Goal: Task Accomplishment & Management: Use online tool/utility

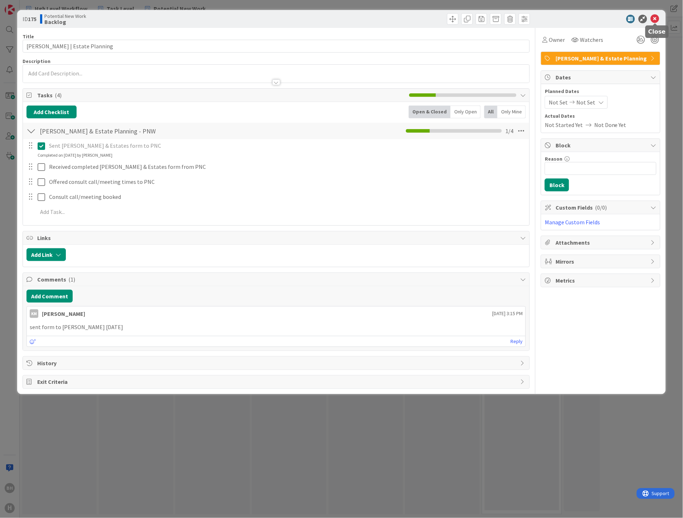
click at [655, 19] on icon at bounding box center [654, 19] width 9 height 9
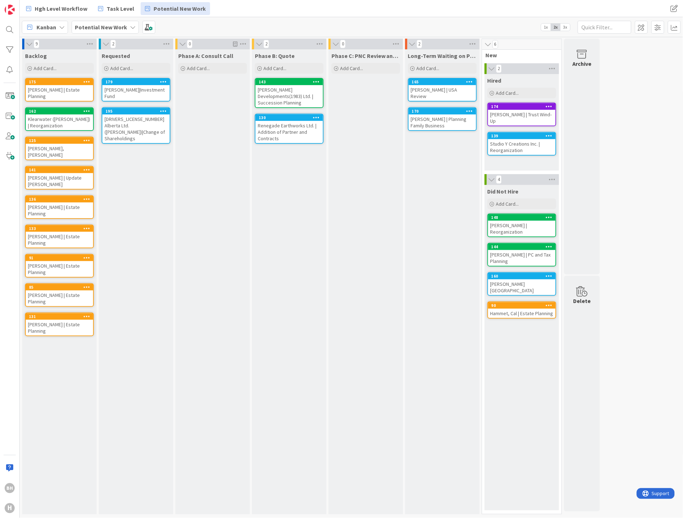
click at [106, 25] on b "Potential New Work" at bounding box center [101, 27] width 52 height 7
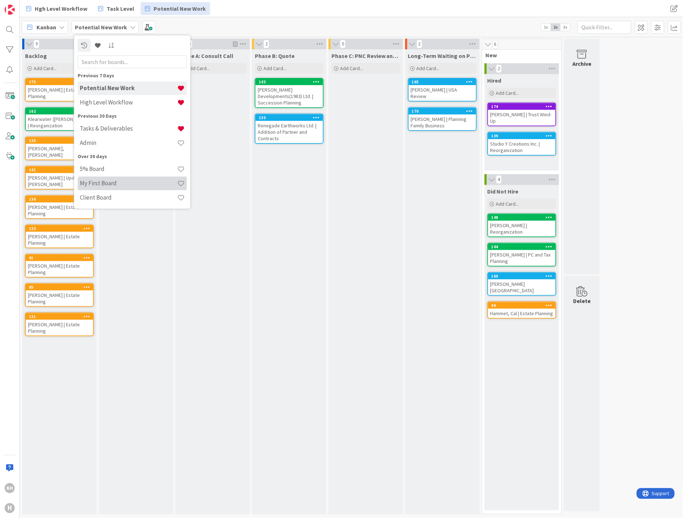
click at [96, 181] on h4 "My First Board" at bounding box center [128, 183] width 97 height 7
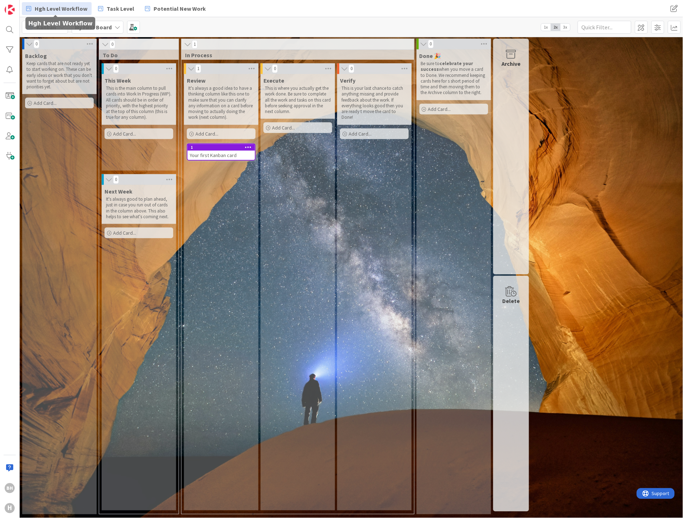
click at [73, 6] on span "Hgh Level Workflow" at bounding box center [61, 8] width 53 height 9
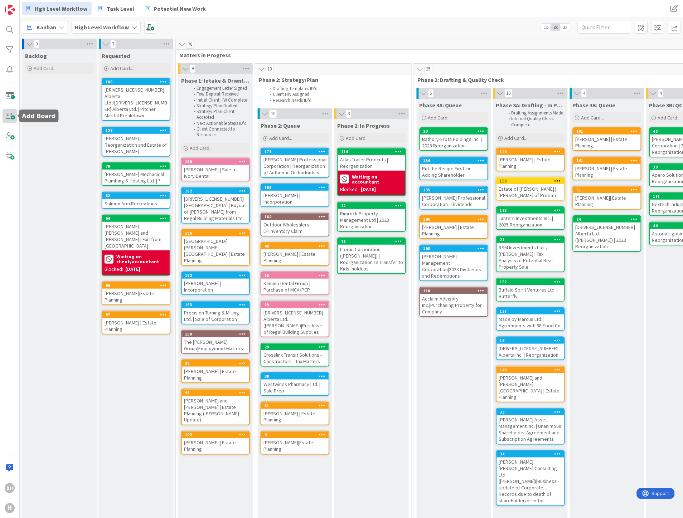
click at [3, 114] on span at bounding box center [10, 116] width 14 height 14
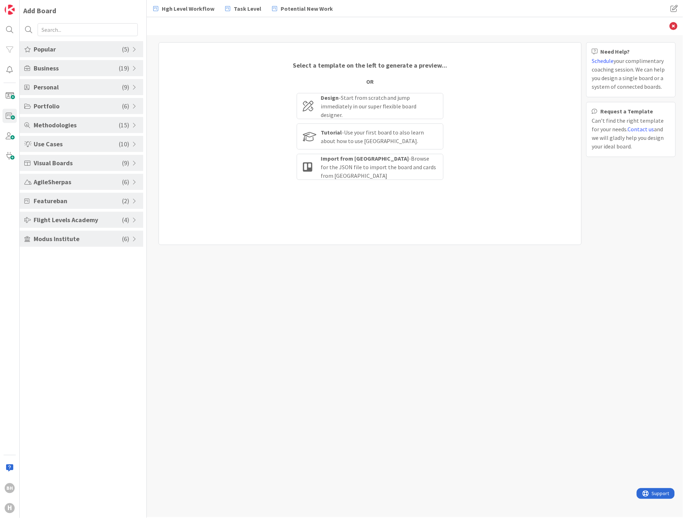
click at [64, 54] on span "Popular" at bounding box center [78, 49] width 88 height 10
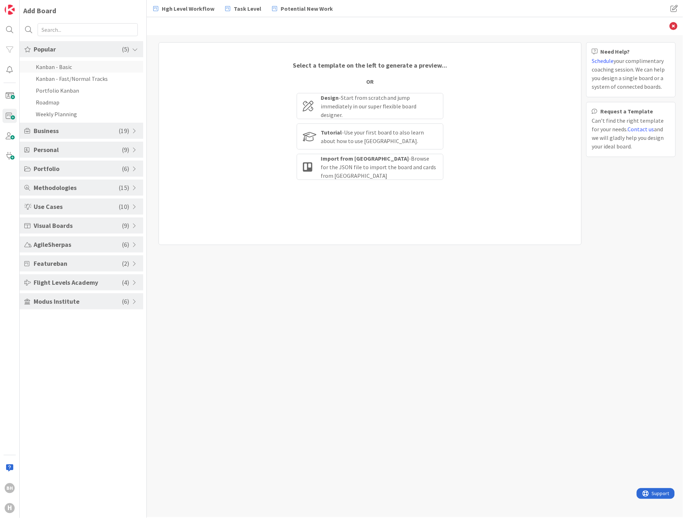
click at [64, 68] on li "Kanban - Basic" at bounding box center [81, 67] width 123 height 12
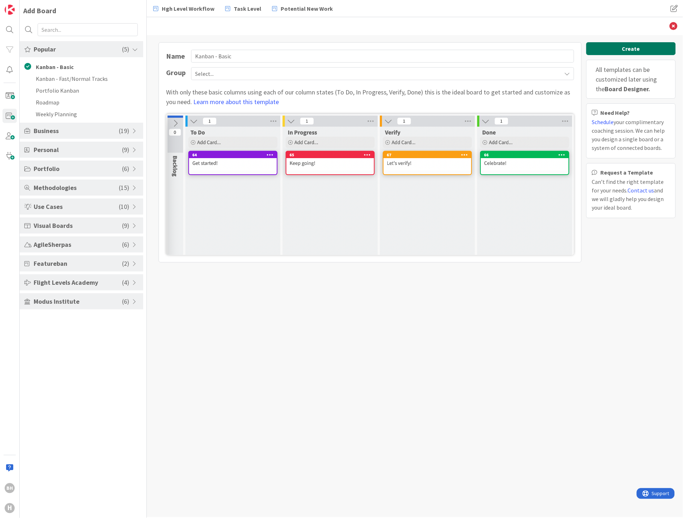
click at [633, 47] on button "Create" at bounding box center [630, 48] width 89 height 13
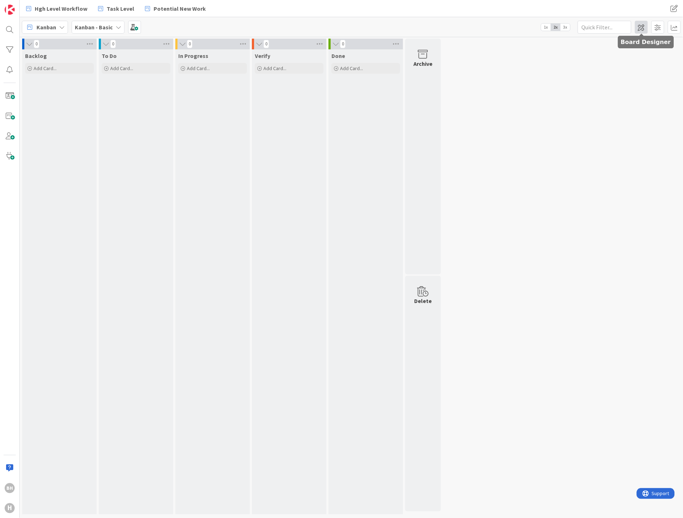
click at [640, 27] on span at bounding box center [641, 27] width 13 height 13
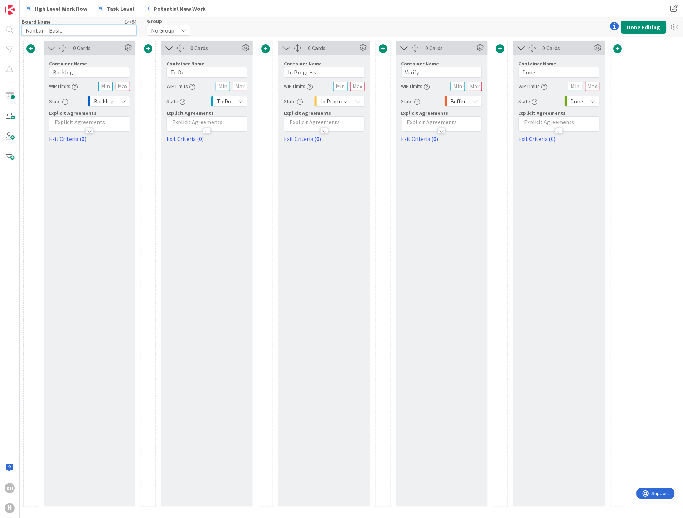
drag, startPoint x: 64, startPoint y: 27, endPoint x: 20, endPoint y: 28, distance: 43.3
click at [20, 28] on div "Board Name 14 / 64 Kanban - Basic Group No Group Done Editing" at bounding box center [351, 27] width 663 height 20
type input "Personal"
click at [148, 160] on div at bounding box center [148, 274] width 15 height 466
click at [172, 25] on div "No Group" at bounding box center [168, 30] width 43 height 11
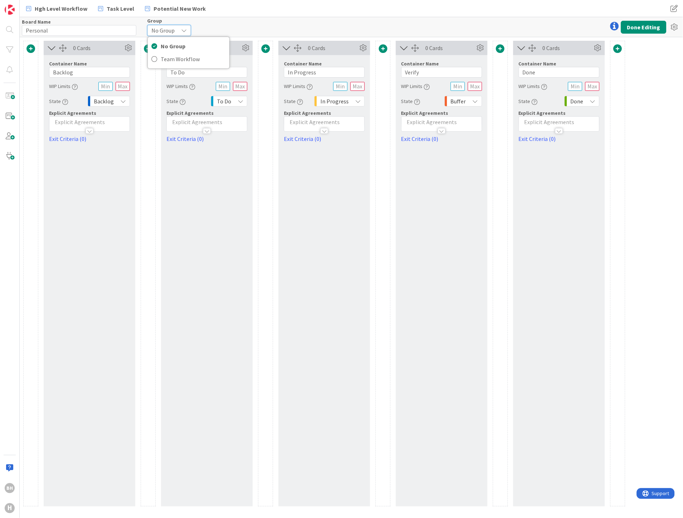
click at [197, 24] on div "Board Name 8 / 64 Personal Group No Group No Group Team Workflow Done Editing" at bounding box center [351, 27] width 663 height 20
click at [50, 48] on icon at bounding box center [52, 47] width 12 height 9
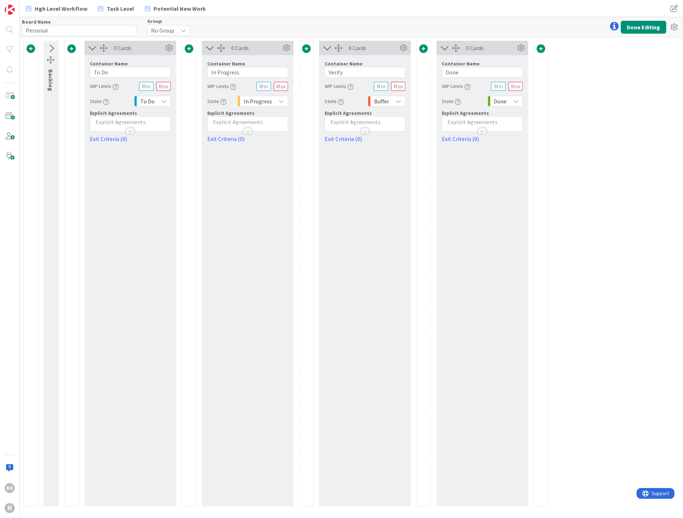
click at [50, 48] on icon at bounding box center [51, 48] width 12 height 9
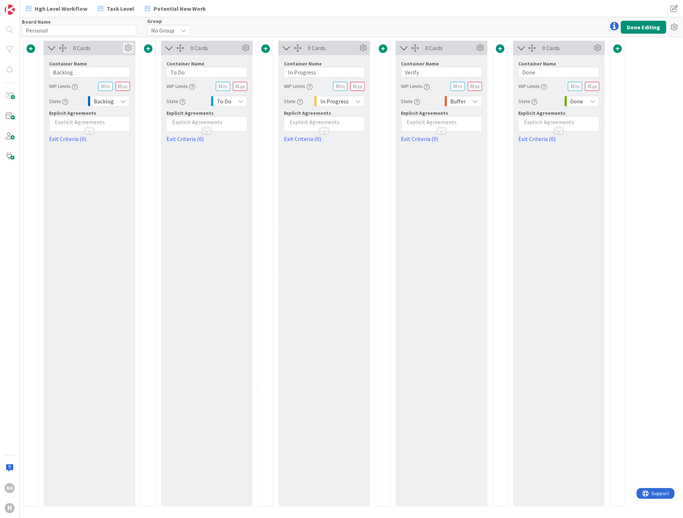
click at [130, 48] on icon at bounding box center [128, 48] width 11 height 11
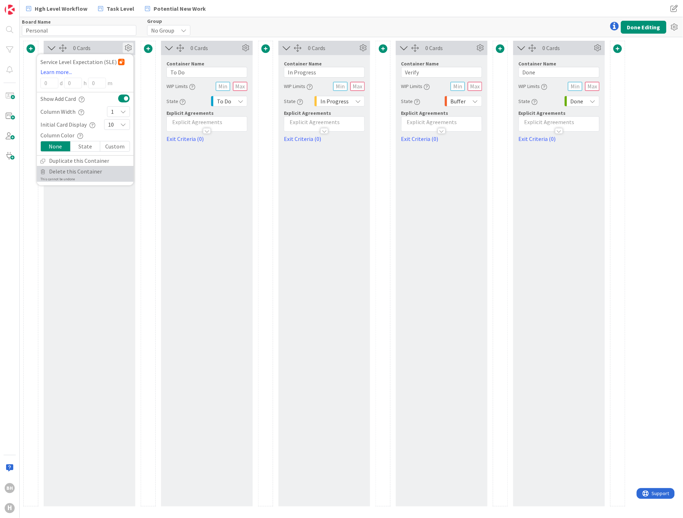
click at [84, 169] on span "Delete this Container" at bounding box center [75, 171] width 53 height 10
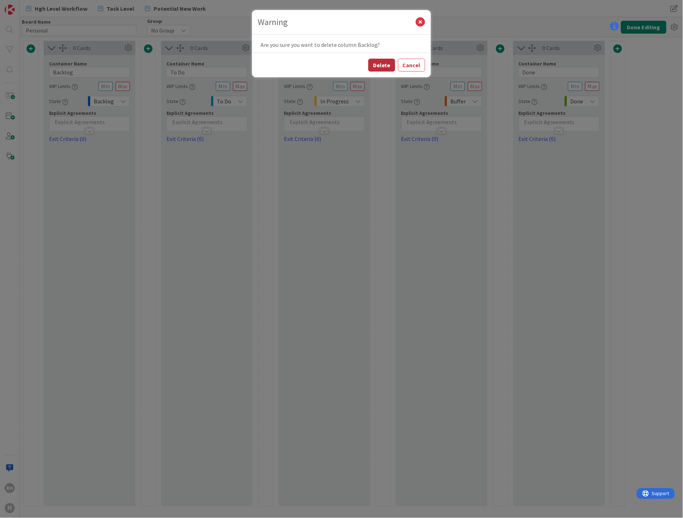
click at [376, 64] on button "Delete" at bounding box center [381, 65] width 27 height 13
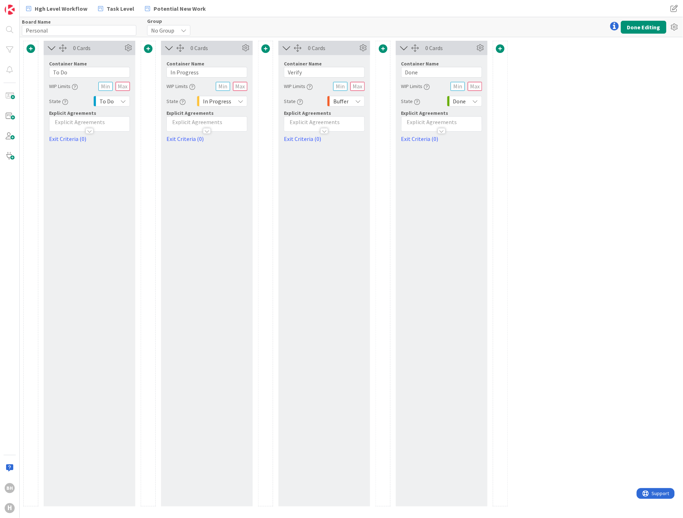
click at [345, 99] on span "Buffer" at bounding box center [340, 101] width 15 height 10
click at [313, 167] on div "0 Cards Container Name 6 / 64 Verify WIP Limits State Buffer Backlog None Buffe…" at bounding box center [324, 274] width 92 height 466
click at [312, 73] on input "Verify" at bounding box center [324, 72] width 81 height 11
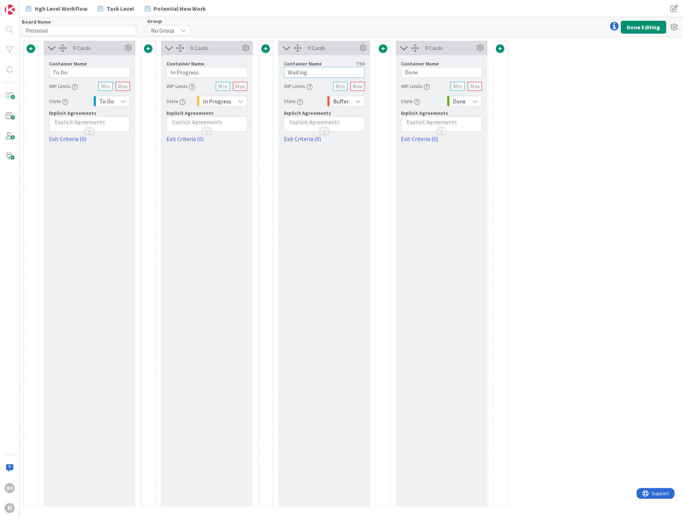
type input "Waiting"
click at [548, 199] on div "0 Cards Container Name 5 / 64 To Do WIP Limits State To Do Explicit Agreements …" at bounding box center [351, 277] width 663 height 481
click at [630, 28] on button "Done Editing" at bounding box center [643, 27] width 45 height 13
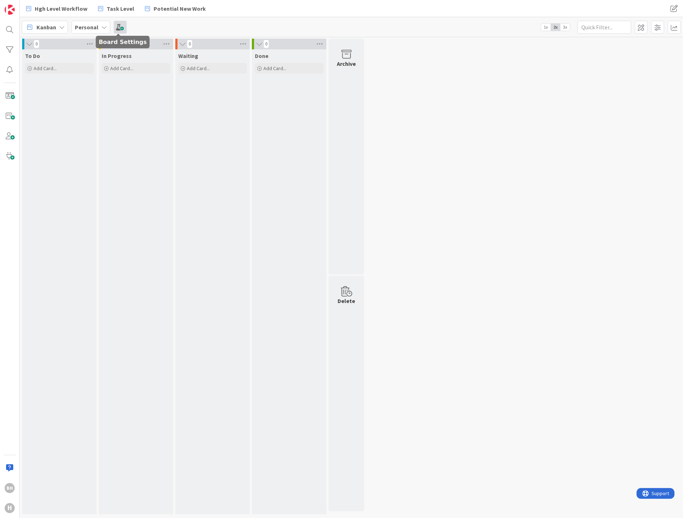
click at [117, 25] on span at bounding box center [120, 27] width 13 height 13
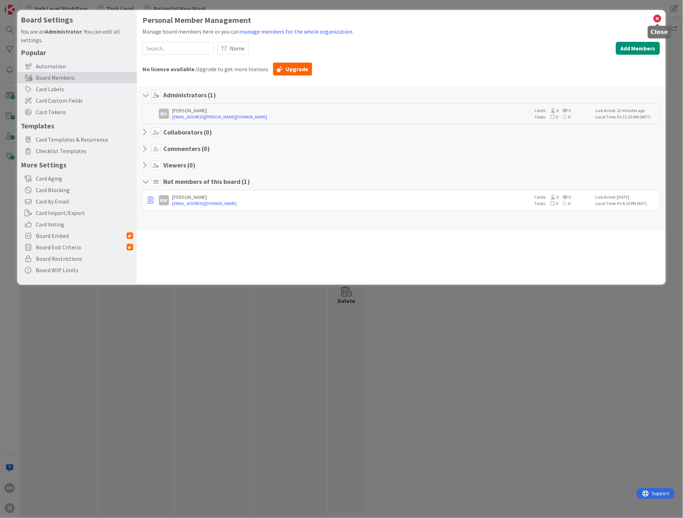
click at [655, 20] on icon at bounding box center [657, 19] width 9 height 10
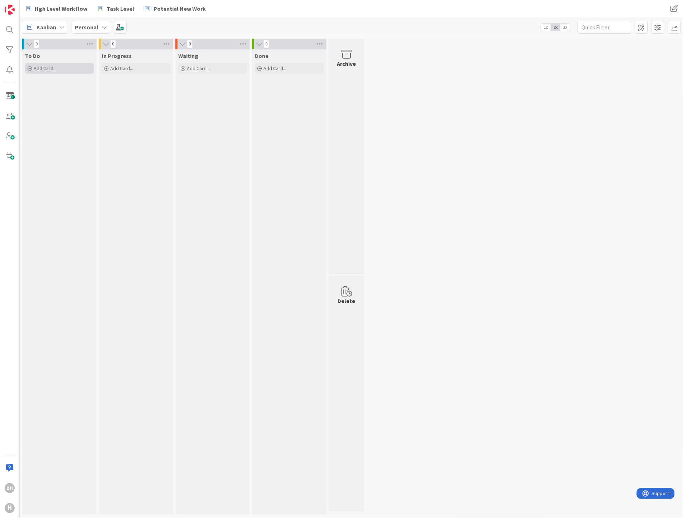
click at [56, 70] on span "Add Card..." at bounding box center [45, 68] width 23 height 6
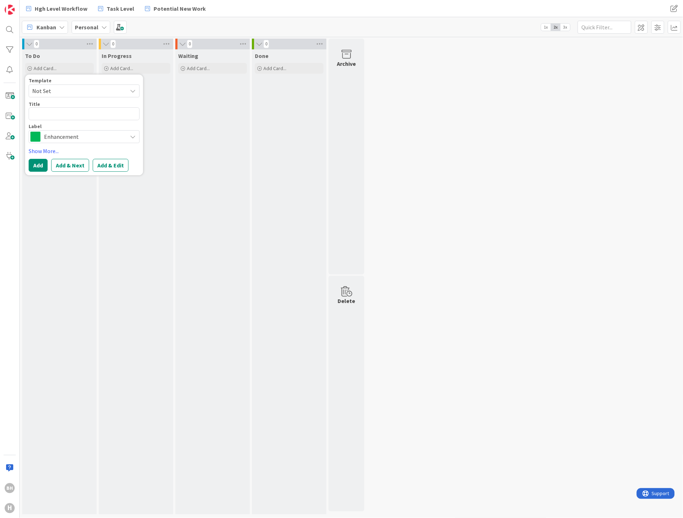
click at [48, 137] on span "Enhancement" at bounding box center [83, 137] width 79 height 10
click at [172, 191] on div "In Progress Add Card..." at bounding box center [136, 281] width 74 height 465
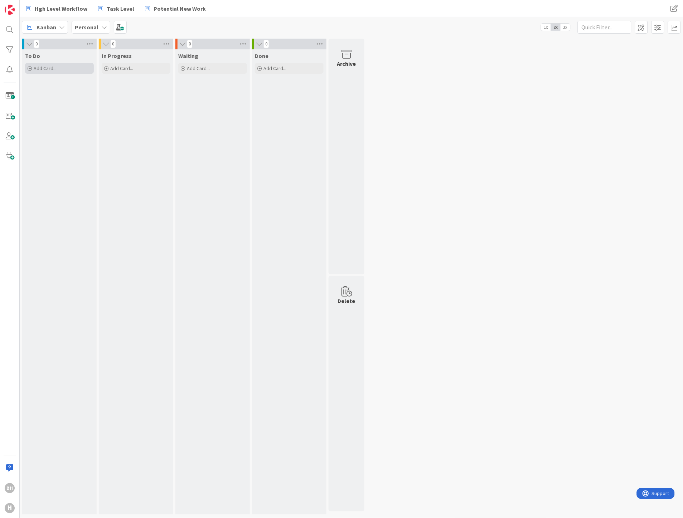
click at [64, 68] on div "Add Card..." at bounding box center [59, 68] width 69 height 11
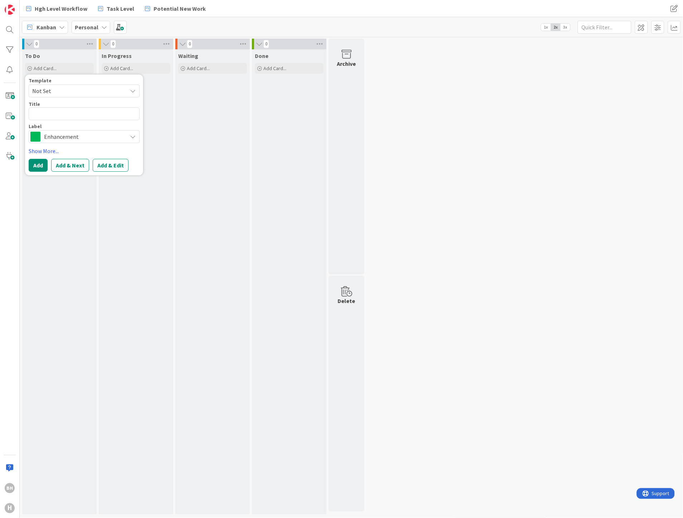
click at [114, 141] on span "Enhancement" at bounding box center [83, 137] width 79 height 10
click at [119, 138] on span "Enhancement" at bounding box center [83, 137] width 79 height 10
click at [66, 137] on span "Enhancement" at bounding box center [83, 137] width 79 height 10
click at [50, 198] on link "Edit Labels..." at bounding box center [55, 197] width 52 height 10
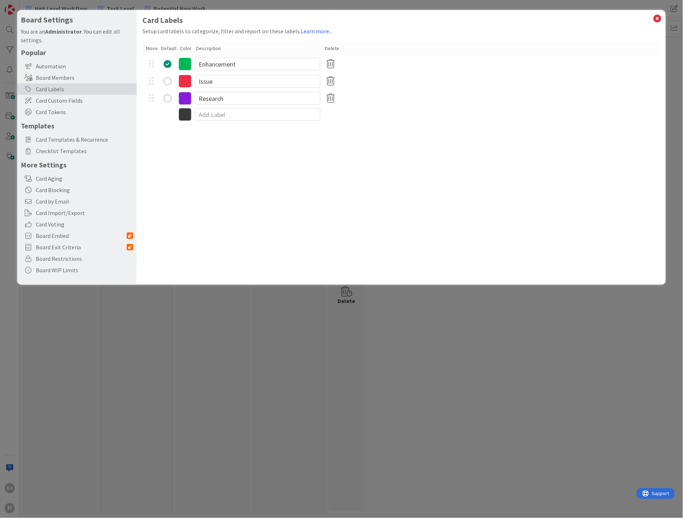
click at [185, 64] on icon at bounding box center [185, 64] width 13 height 13
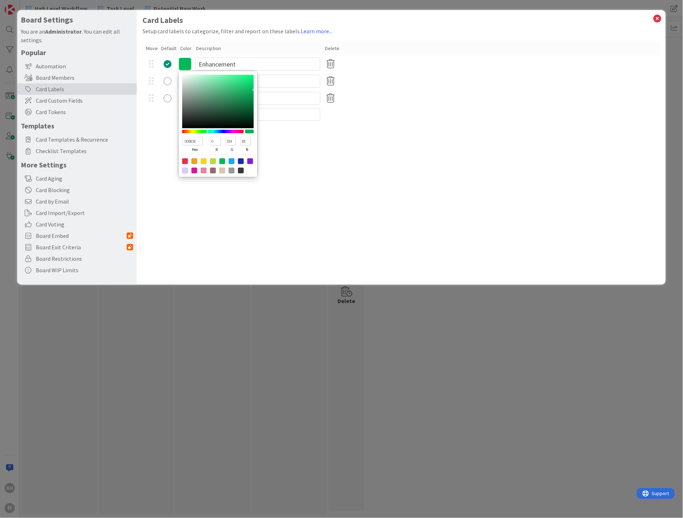
click at [202, 160] on div at bounding box center [204, 161] width 6 height 6
type input "FFD60F"
type input "255"
type input "214"
type input "15"
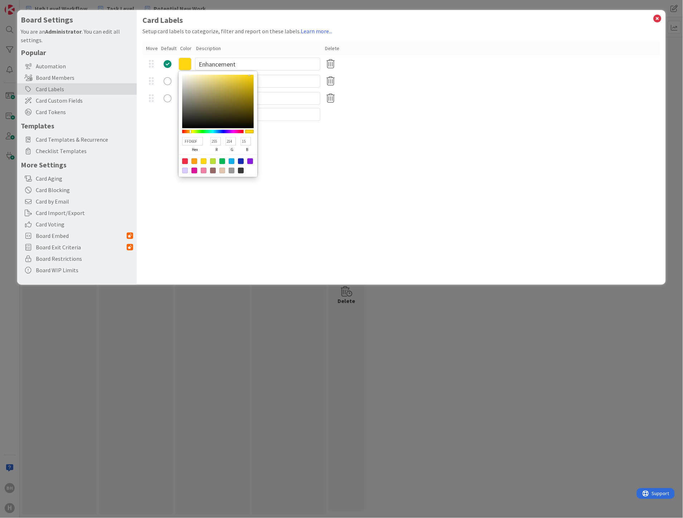
click at [303, 164] on div "Card Labels Setup card labels to categorize, filter and report on these labels.…" at bounding box center [401, 147] width 529 height 275
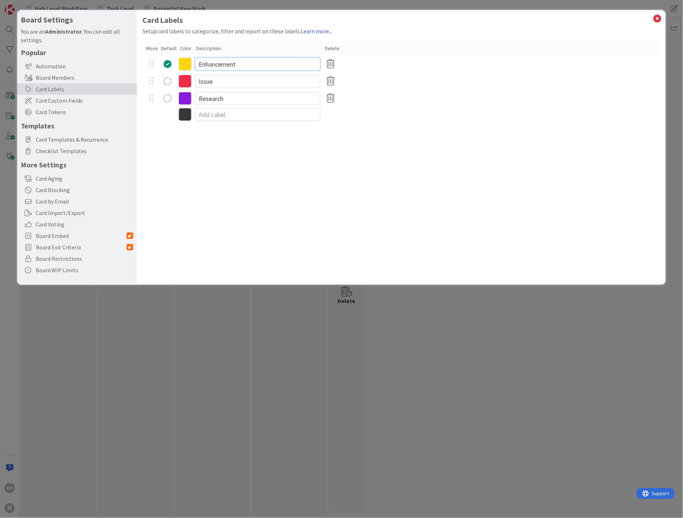
click at [247, 65] on input "Enhancement" at bounding box center [257, 64] width 125 height 13
click at [187, 80] on icon at bounding box center [185, 81] width 13 height 13
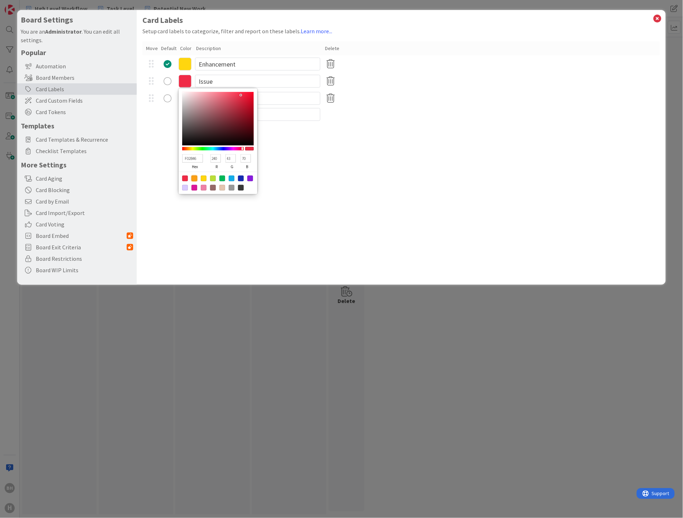
click at [191, 177] on div at bounding box center [194, 179] width 6 height 6
type input "FB9F14"
type input "251"
type input "159"
type input "20"
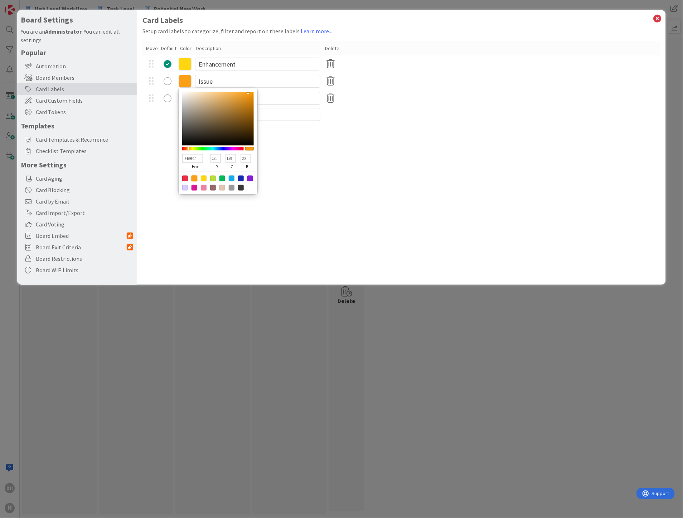
click at [167, 161] on div "Card Labels Setup card labels to categorize, filter and report on these labels.…" at bounding box center [401, 147] width 529 height 275
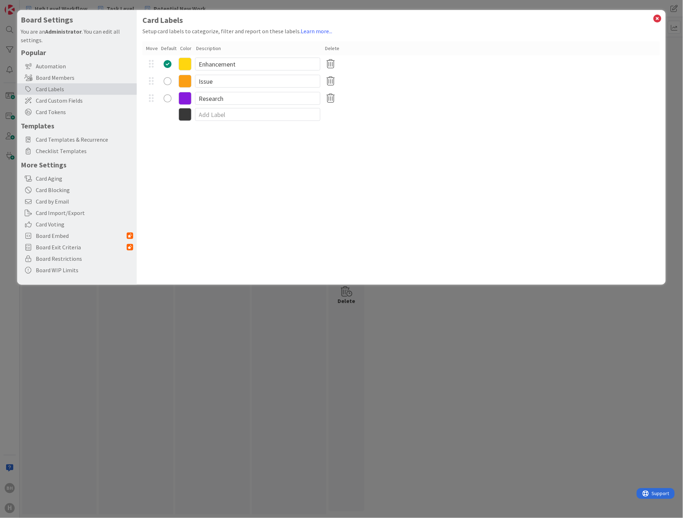
click at [182, 97] on icon at bounding box center [185, 98] width 13 height 13
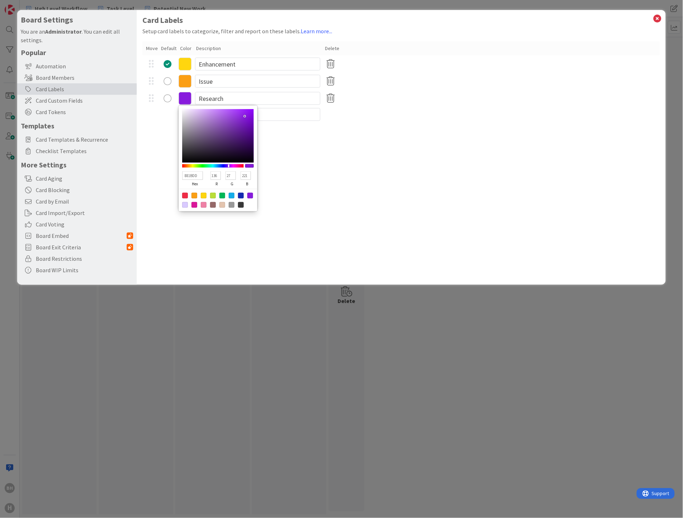
click at [212, 193] on div at bounding box center [213, 196] width 6 height 6
type input "BADE38"
type input "186"
type input "222"
type input "56"
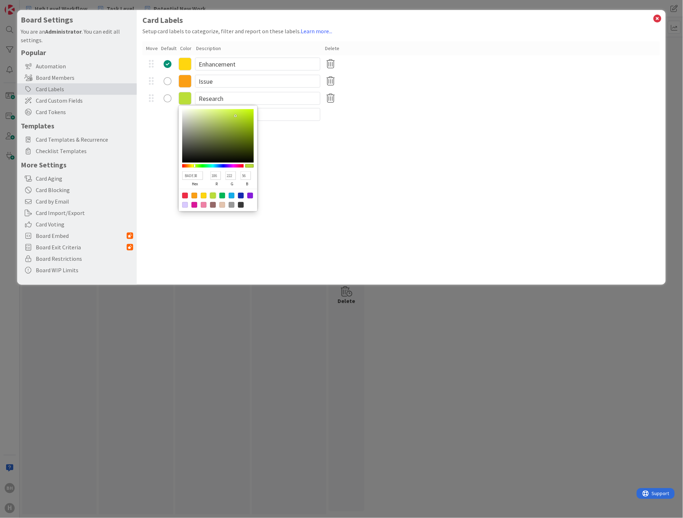
click at [326, 184] on div "Card Labels Setup card labels to categorize, filter and report on these labels.…" at bounding box center [401, 147] width 529 height 275
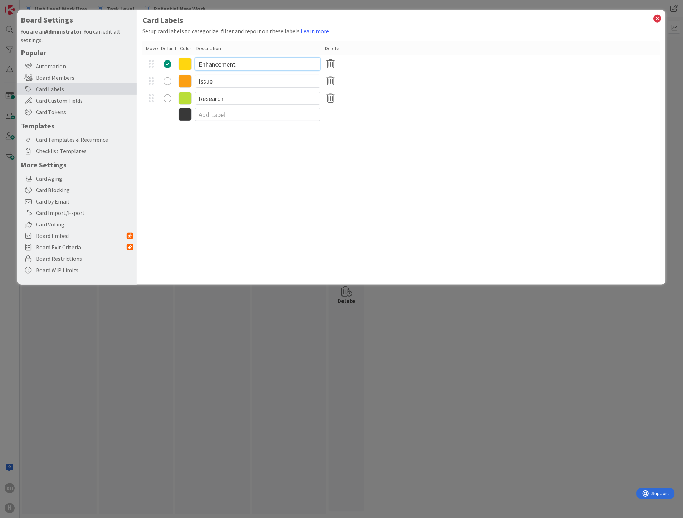
click at [226, 68] on input "Enhancement" at bounding box center [257, 64] width 125 height 13
type input "Personal/Prof Corp"
click at [224, 80] on input "Issue" at bounding box center [257, 81] width 125 height 13
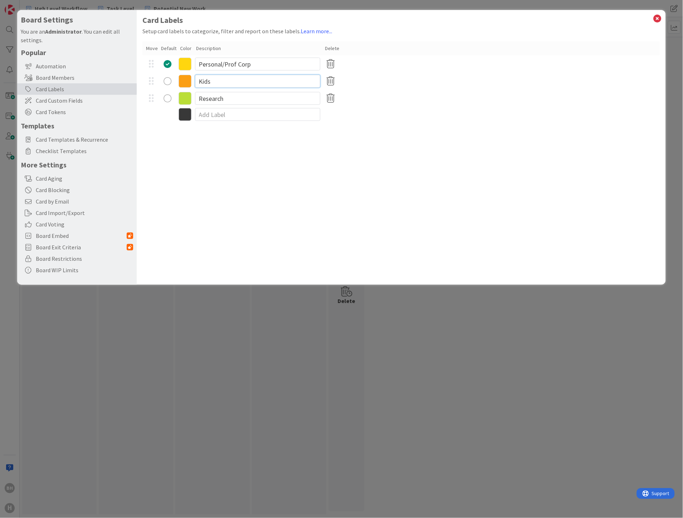
type input "Kids"
click at [226, 95] on input "Research" at bounding box center [257, 98] width 125 height 13
type input "C"
type input "H"
